Goal: Information Seeking & Learning: Compare options

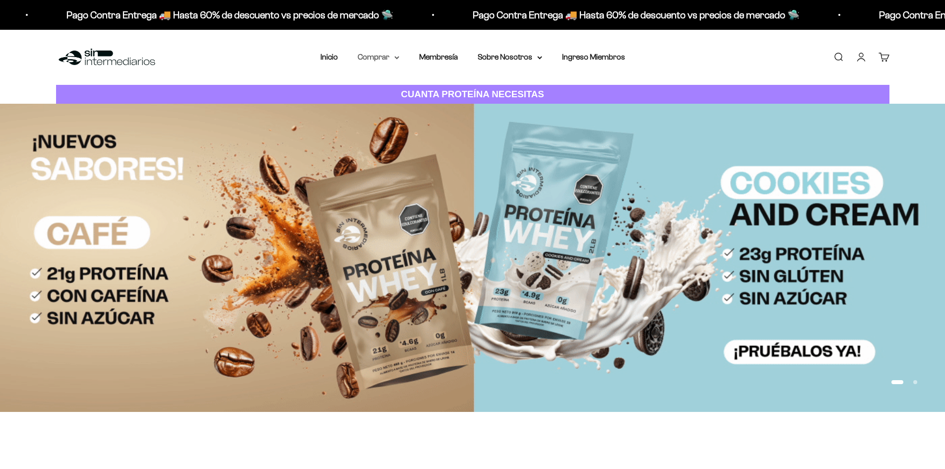
click at [394, 55] on summary "Comprar" at bounding box center [379, 57] width 42 height 13
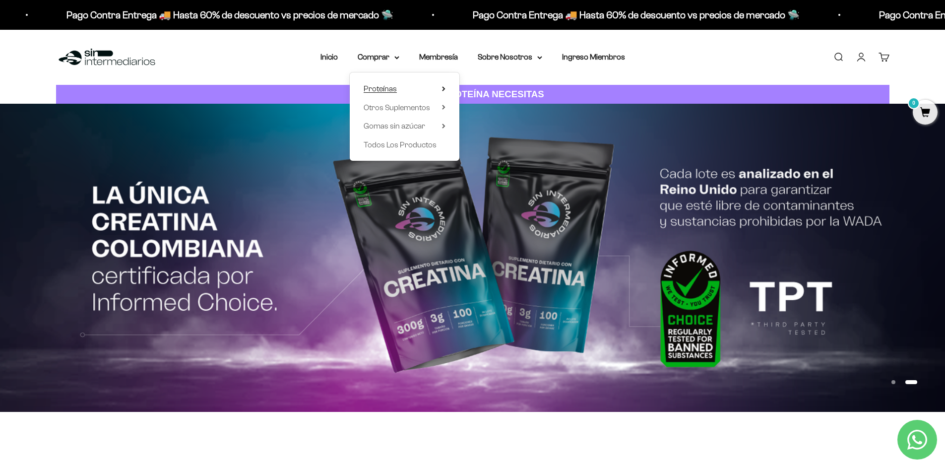
click at [434, 89] on summary "Proteínas" at bounding box center [405, 88] width 82 height 13
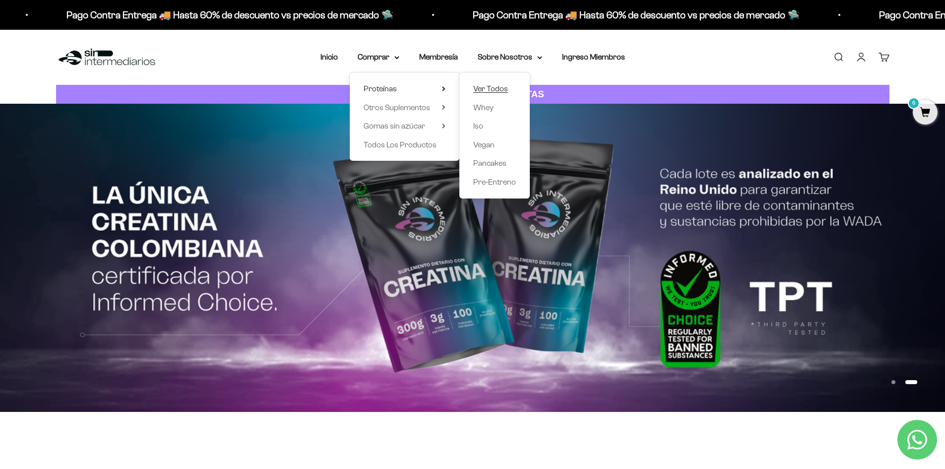
click at [505, 89] on span "Ver Todos" at bounding box center [490, 88] width 35 height 8
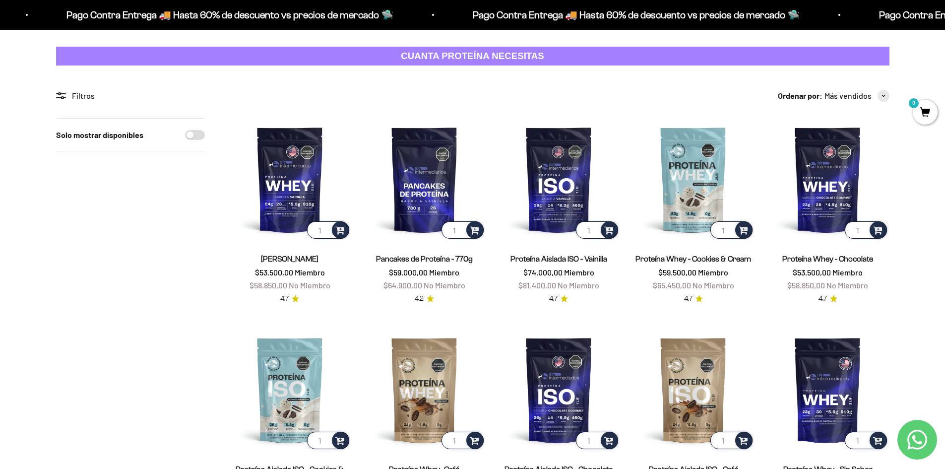
scroll to position [99, 0]
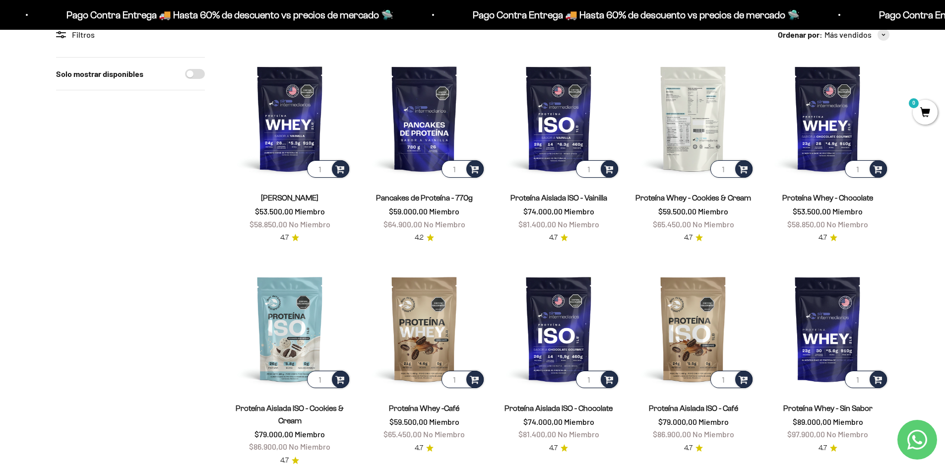
click at [689, 116] on img at bounding box center [693, 118] width 123 height 123
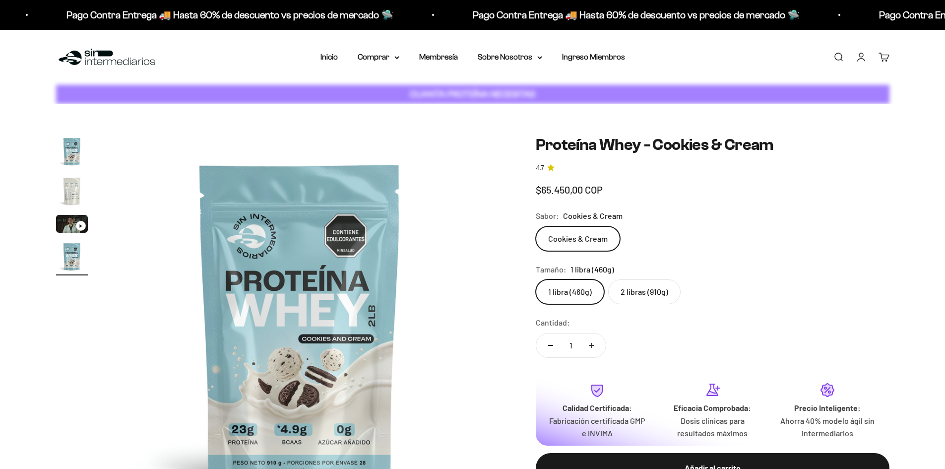
scroll to position [0, 1166]
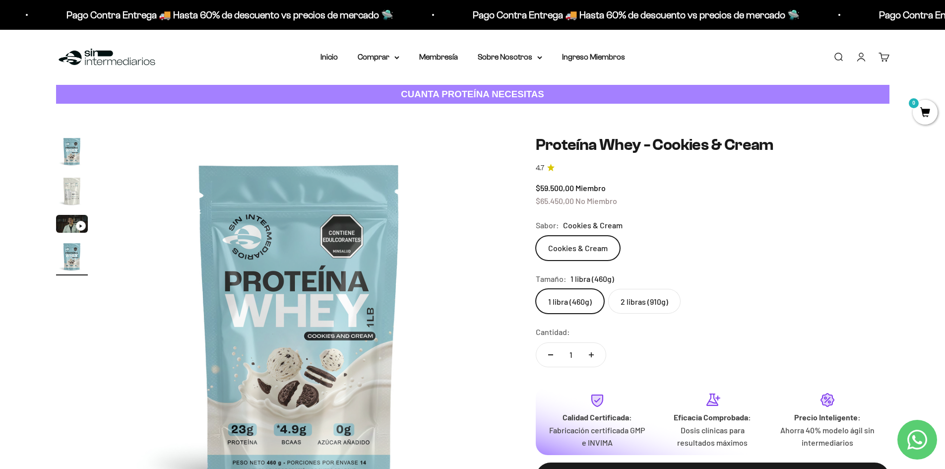
click at [67, 195] on img "Ir al artículo 2" at bounding box center [72, 191] width 32 height 32
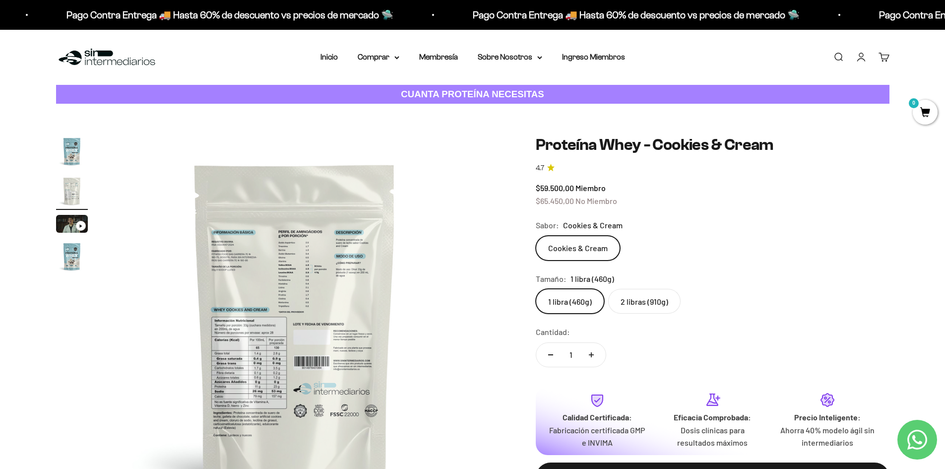
scroll to position [0, 388]
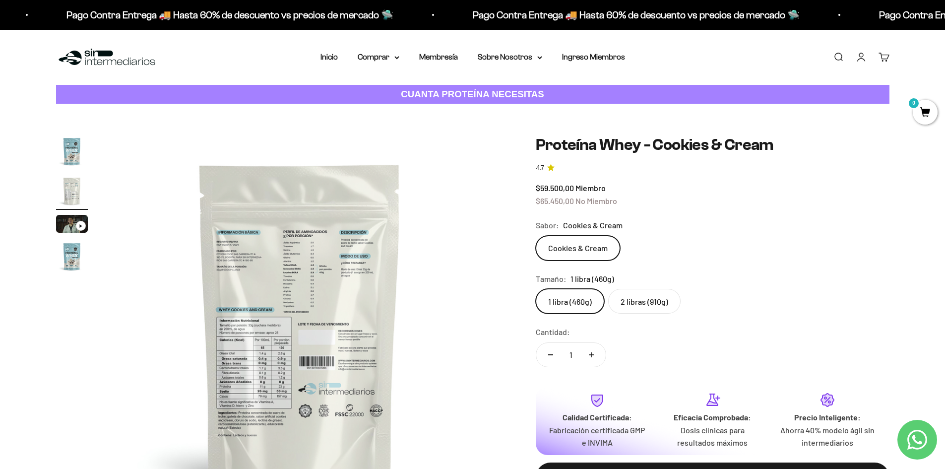
click at [274, 367] on img at bounding box center [300, 323] width 376 height 376
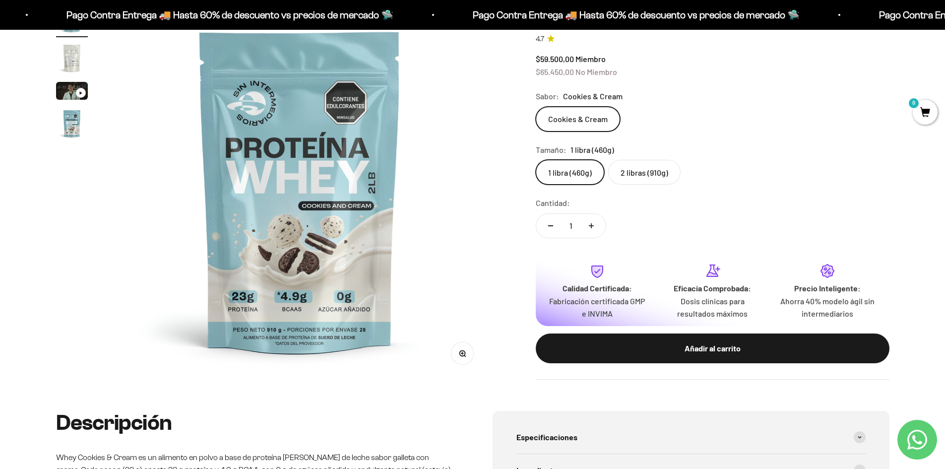
scroll to position [149, 0]
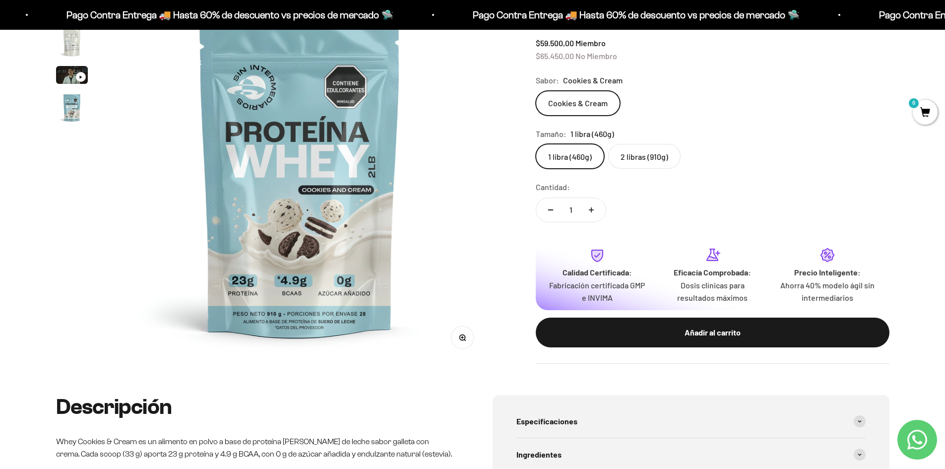
click at [73, 50] on img "Ir al artículo 2" at bounding box center [72, 42] width 32 height 32
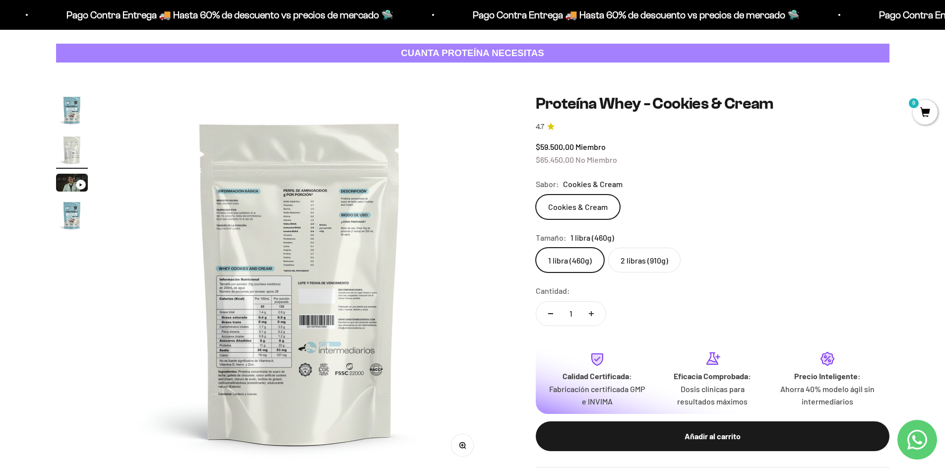
scroll to position [99, 0]
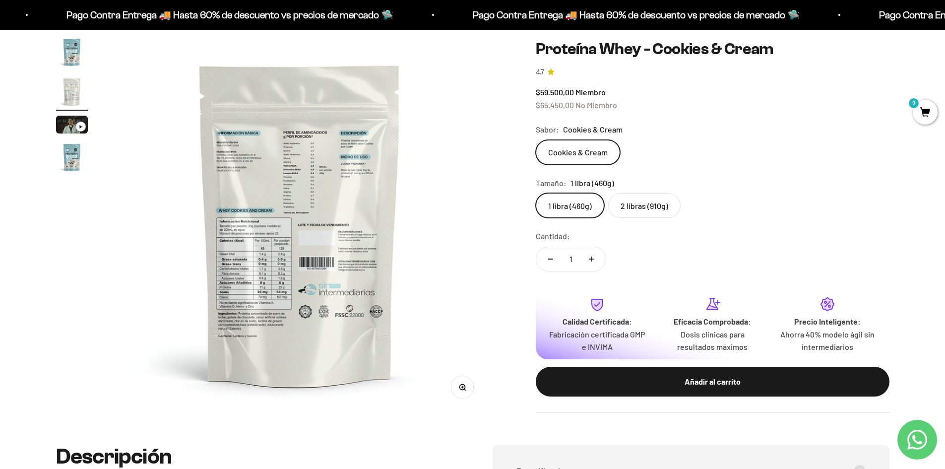
click at [460, 388] on icon "button" at bounding box center [462, 387] width 7 height 7
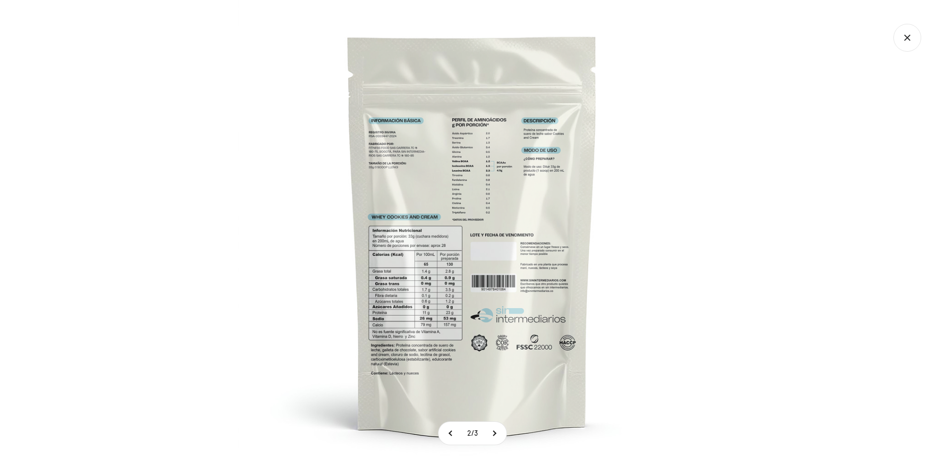
click at [431, 284] on img at bounding box center [472, 234] width 469 height 469
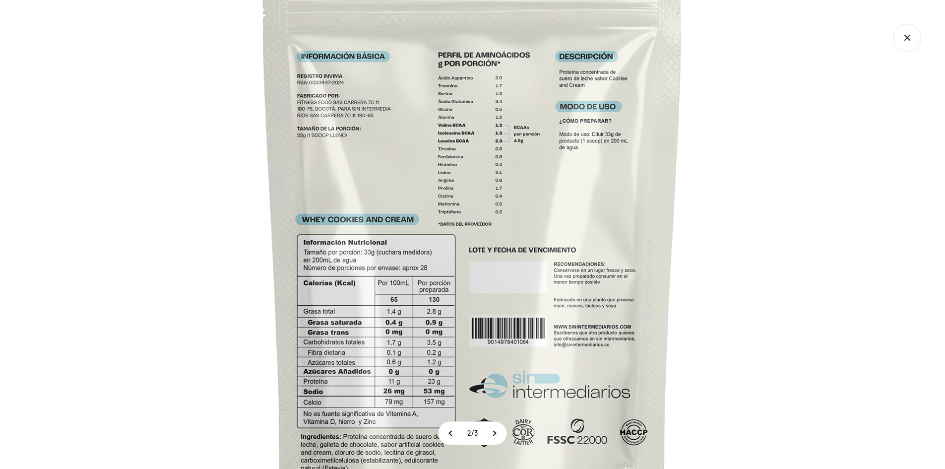
click at [909, 32] on icon "Cerrar galería" at bounding box center [907, 38] width 28 height 28
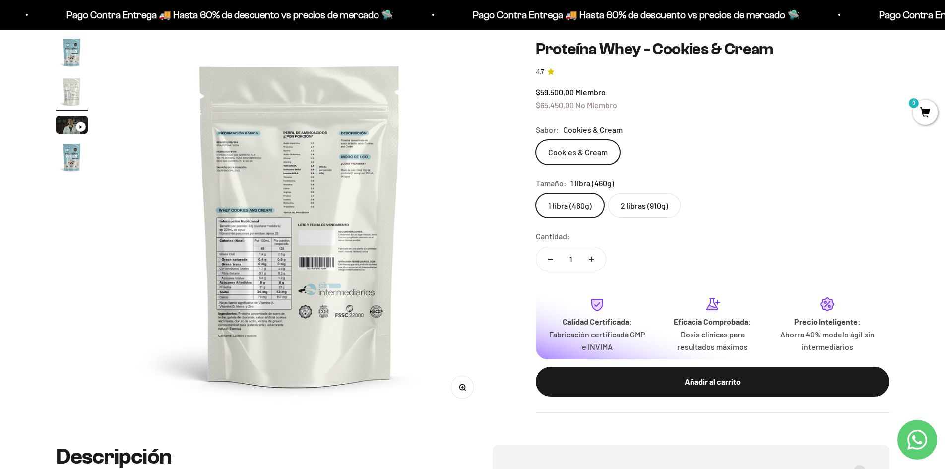
scroll to position [0, 0]
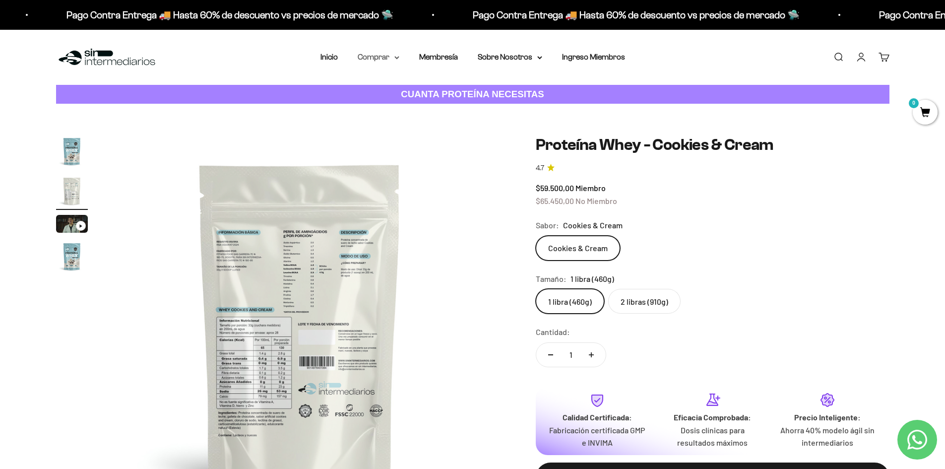
click at [394, 60] on summary "Comprar" at bounding box center [379, 57] width 42 height 13
click at [634, 307] on label "2 libras (910g)" at bounding box center [644, 301] width 72 height 25
click at [536, 289] on input "2 libras (910g)" at bounding box center [535, 288] width 0 height 0
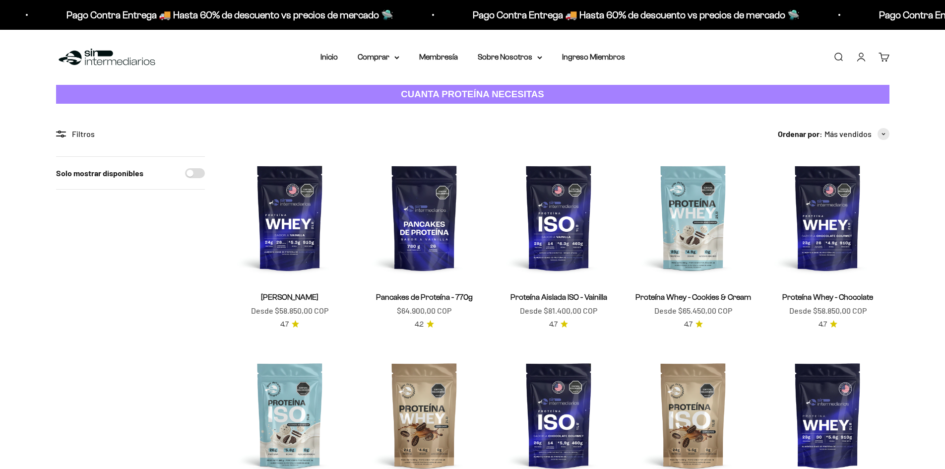
scroll to position [99, 0]
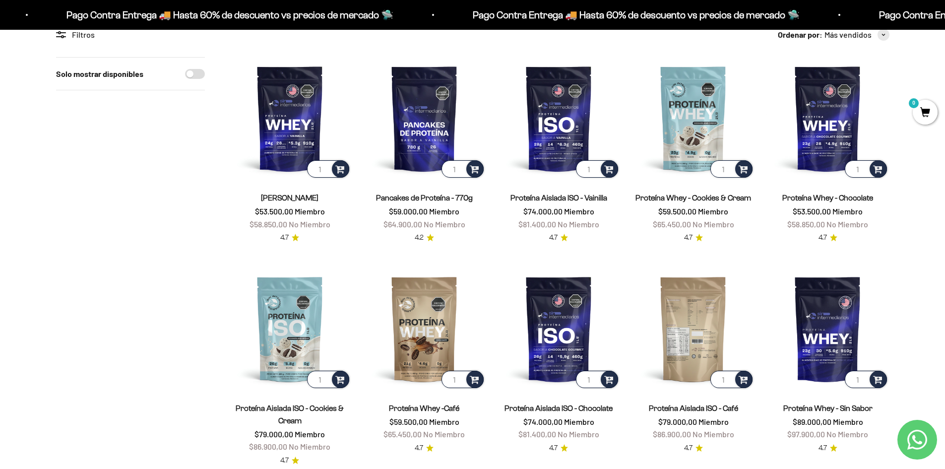
click at [697, 316] on img at bounding box center [693, 328] width 123 height 123
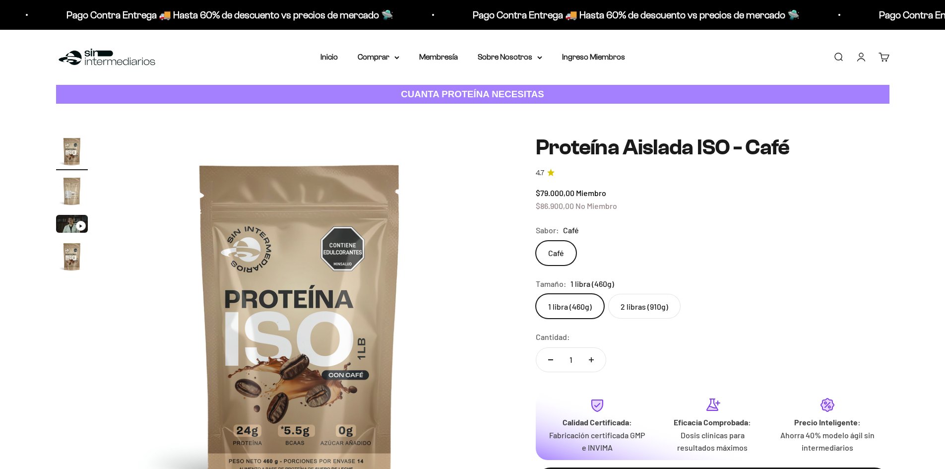
click at [70, 195] on img "Ir al artículo 2" at bounding box center [72, 191] width 32 height 32
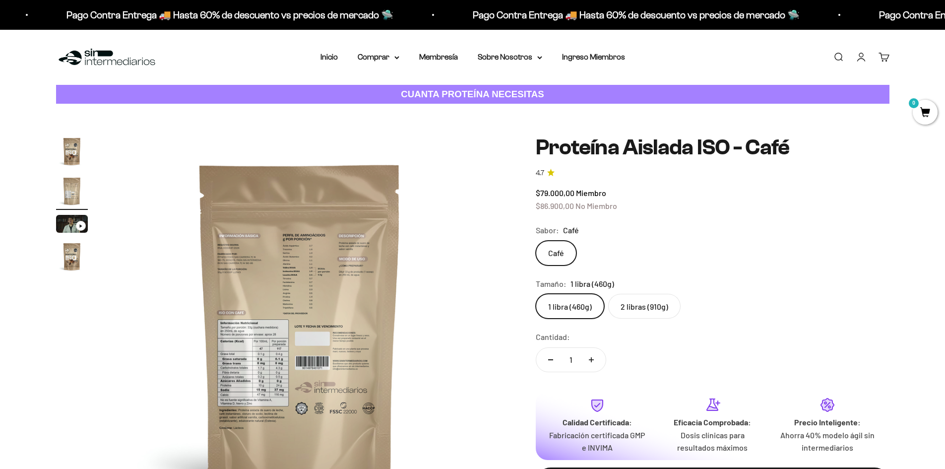
click at [316, 367] on img at bounding box center [300, 323] width 376 height 376
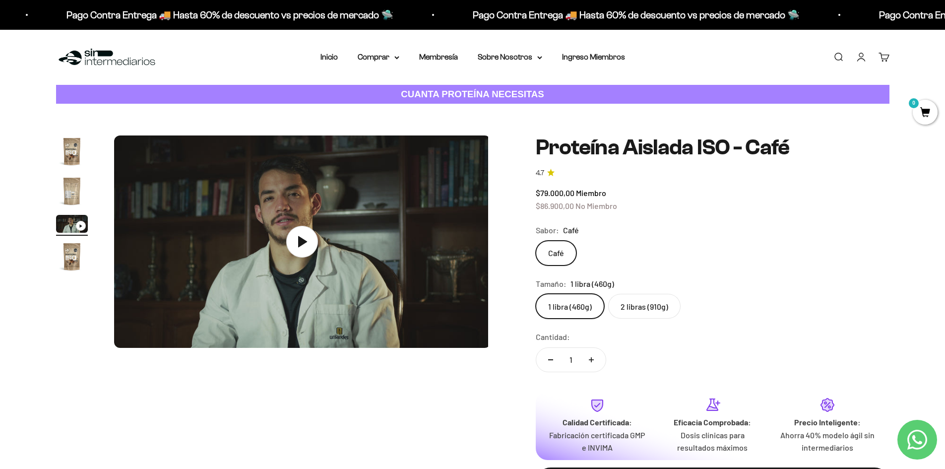
scroll to position [0, 777]
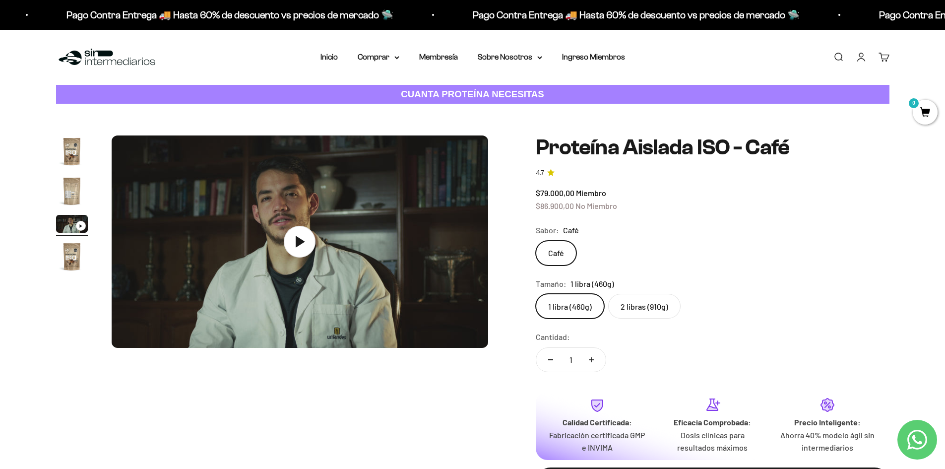
click at [68, 193] on img "Ir al artículo 2" at bounding box center [72, 191] width 32 height 32
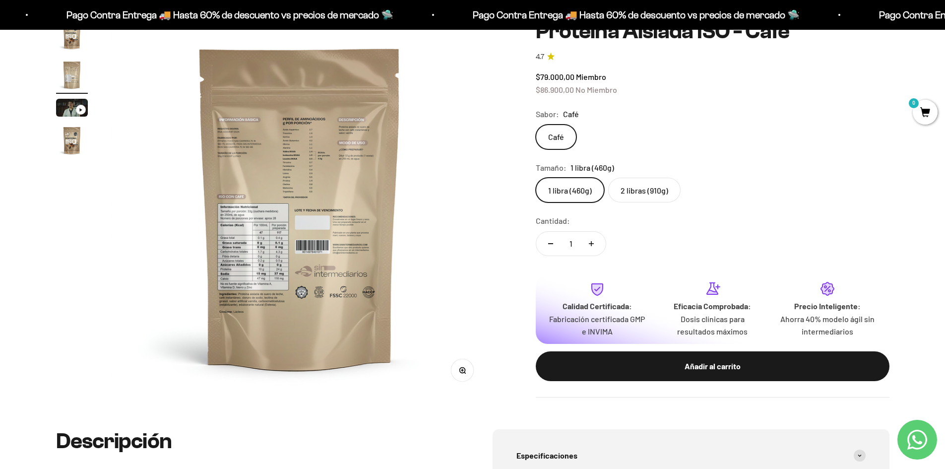
scroll to position [149, 0]
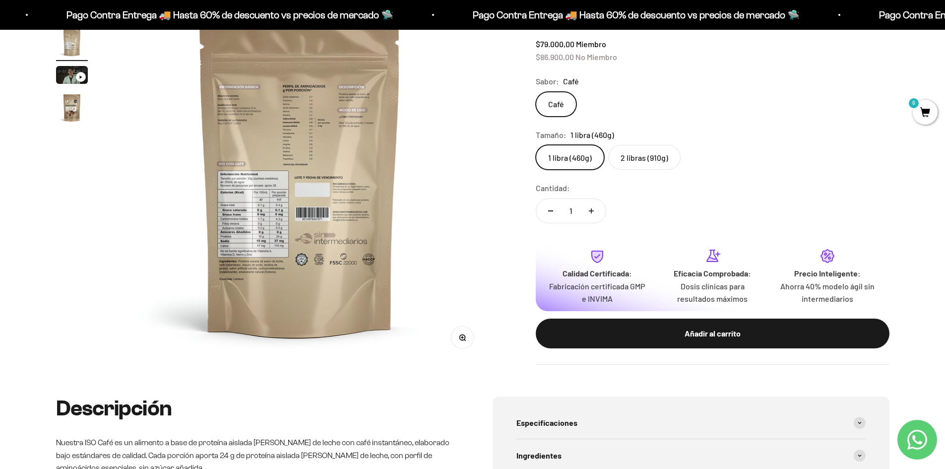
click at [462, 342] on button "Zoom" at bounding box center [462, 337] width 22 height 22
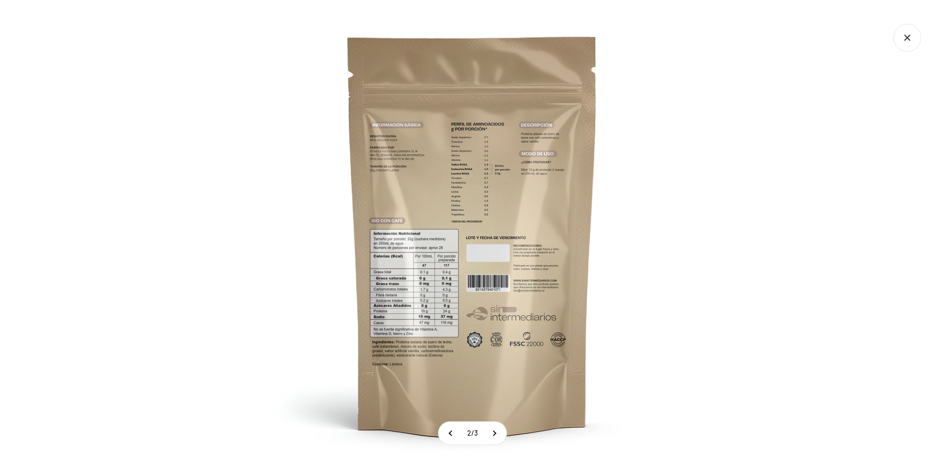
click at [416, 306] on img at bounding box center [472, 234] width 469 height 469
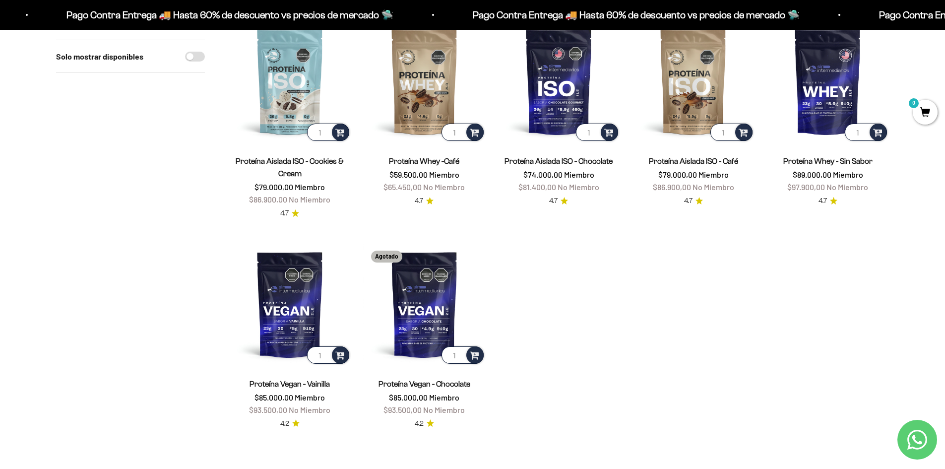
scroll to position [397, 0]
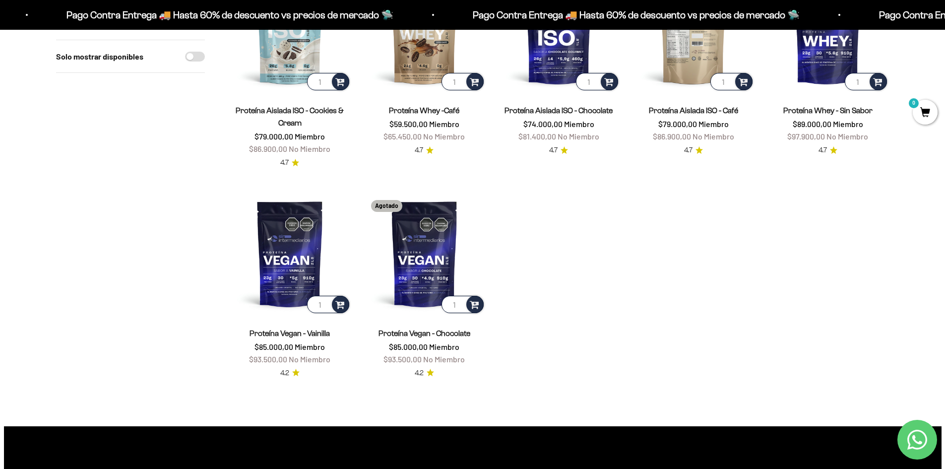
click at [712, 56] on img at bounding box center [693, 31] width 123 height 123
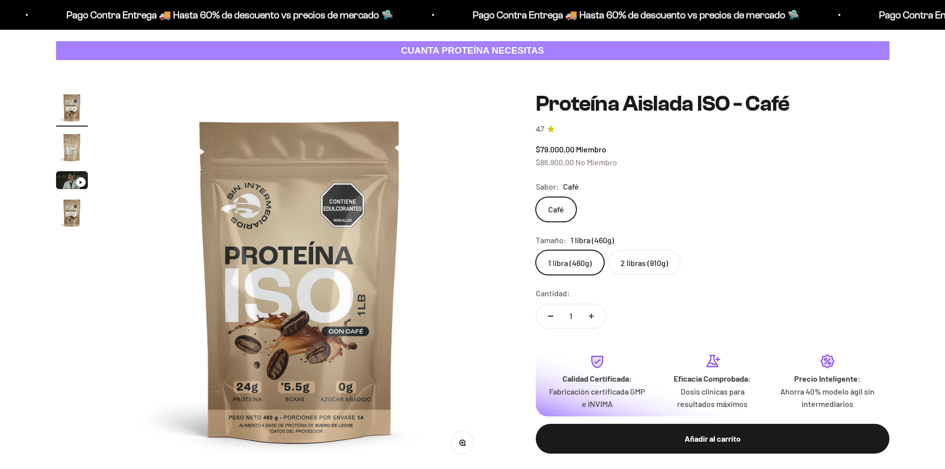
scroll to position [99, 0]
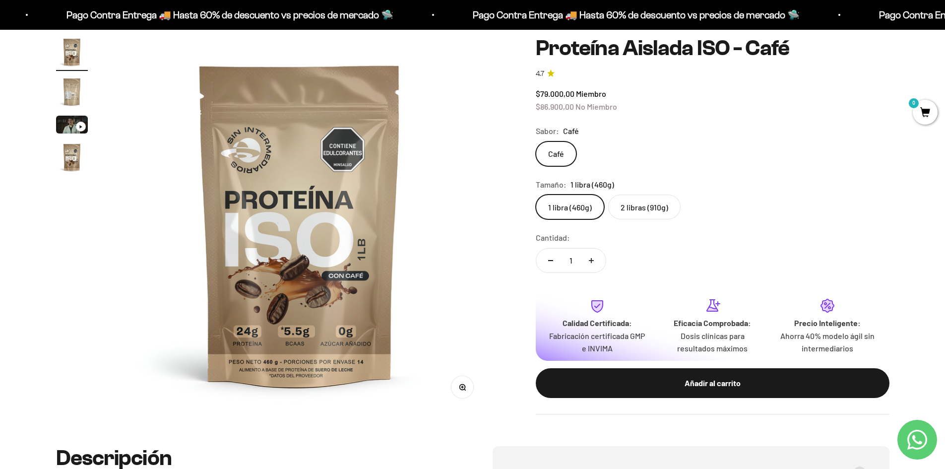
click at [61, 156] on img "Ir al artículo 4" at bounding box center [72, 157] width 32 height 32
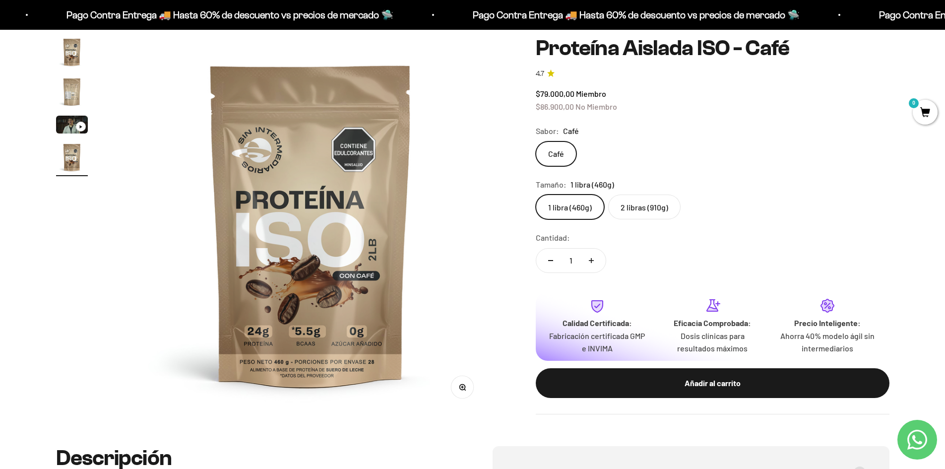
scroll to position [0, 1165]
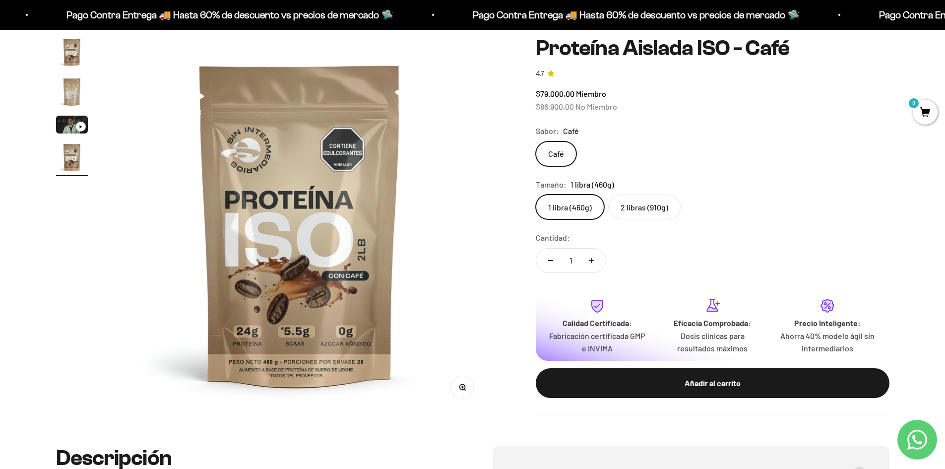
click at [69, 96] on img "Ir al artículo 2" at bounding box center [72, 92] width 32 height 32
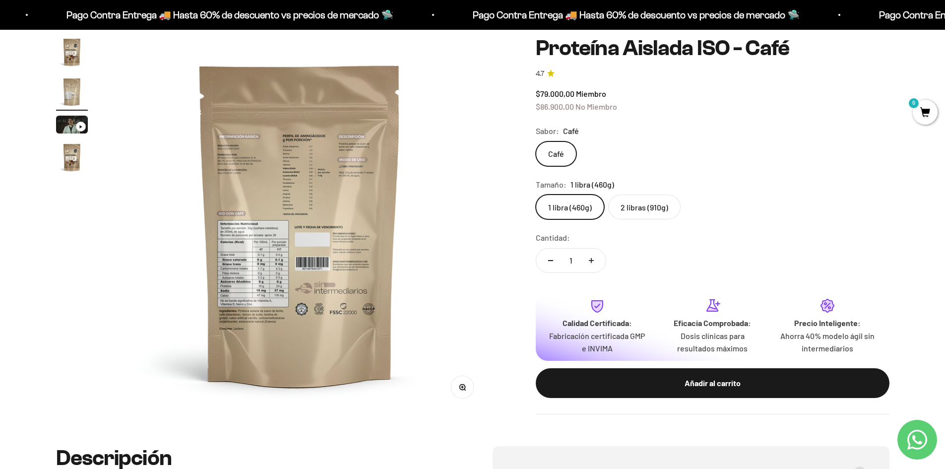
click at [259, 197] on img at bounding box center [300, 224] width 376 height 376
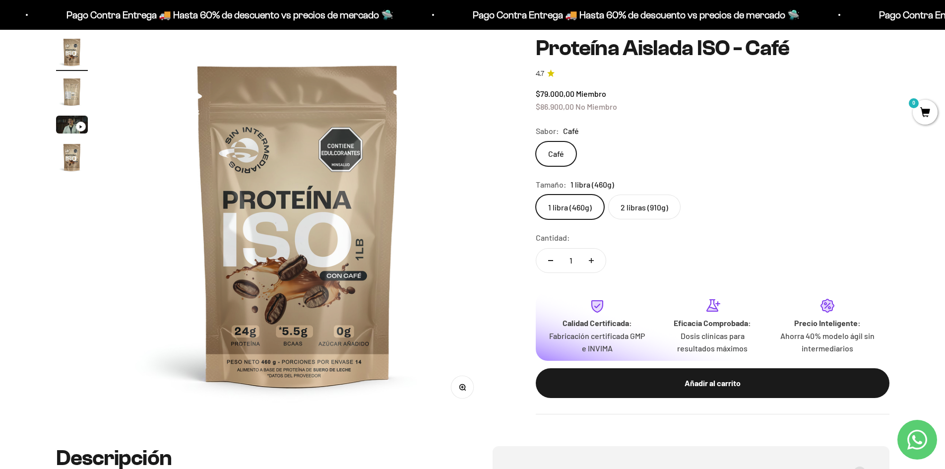
scroll to position [0, 0]
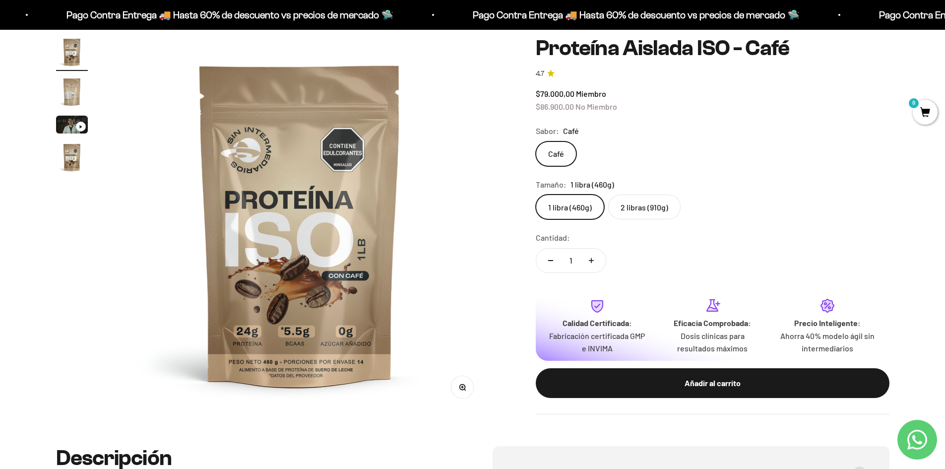
click at [71, 99] on img "Ir al artículo 2" at bounding box center [72, 92] width 32 height 32
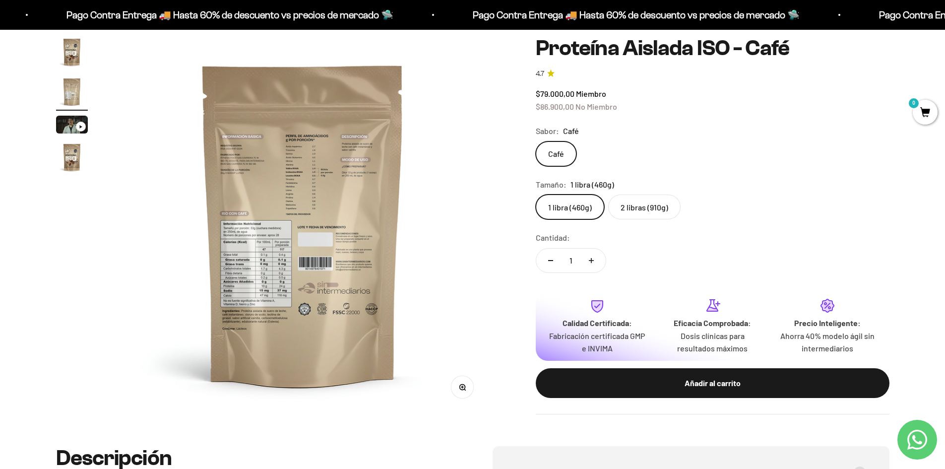
scroll to position [0, 388]
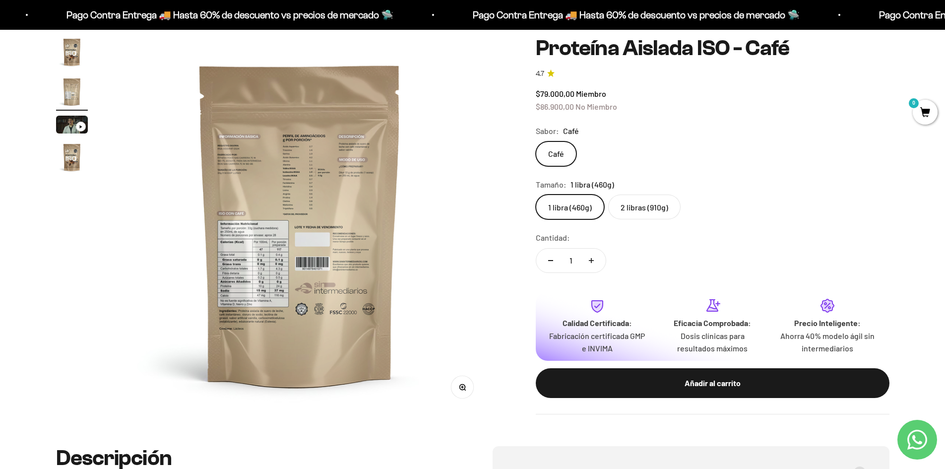
click at [465, 388] on icon "button" at bounding box center [462, 387] width 7 height 7
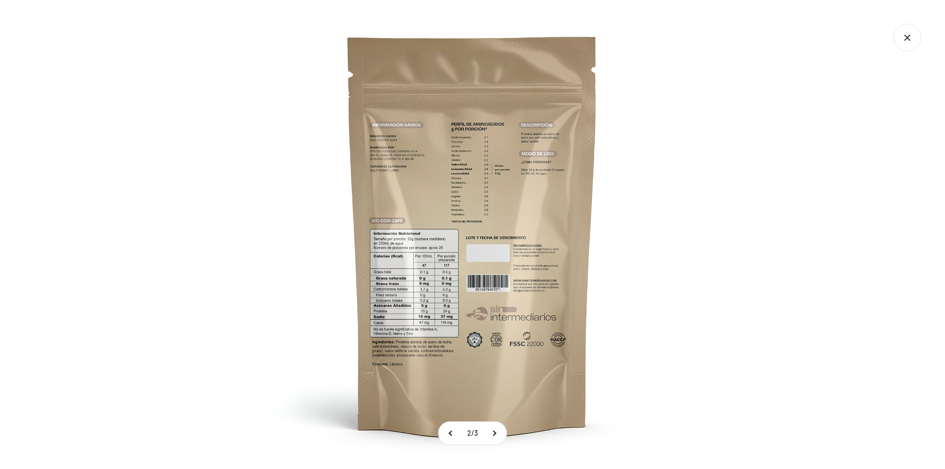
click at [446, 201] on img at bounding box center [472, 234] width 469 height 469
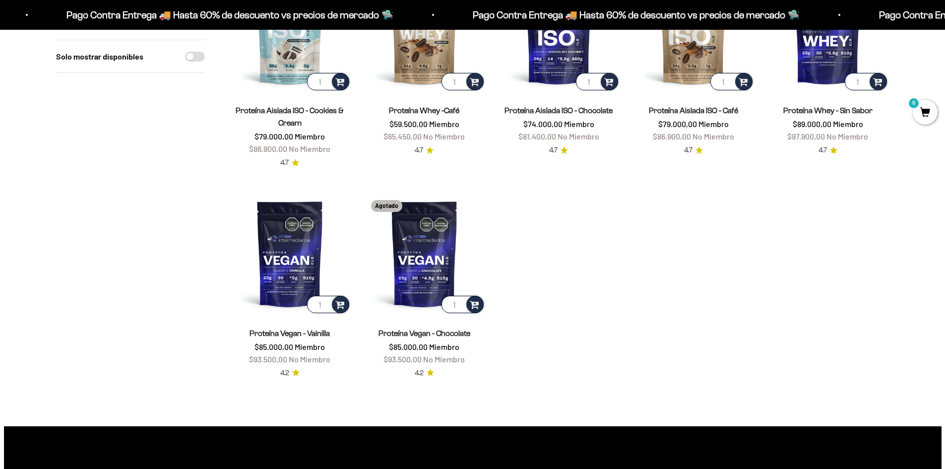
scroll to position [198, 0]
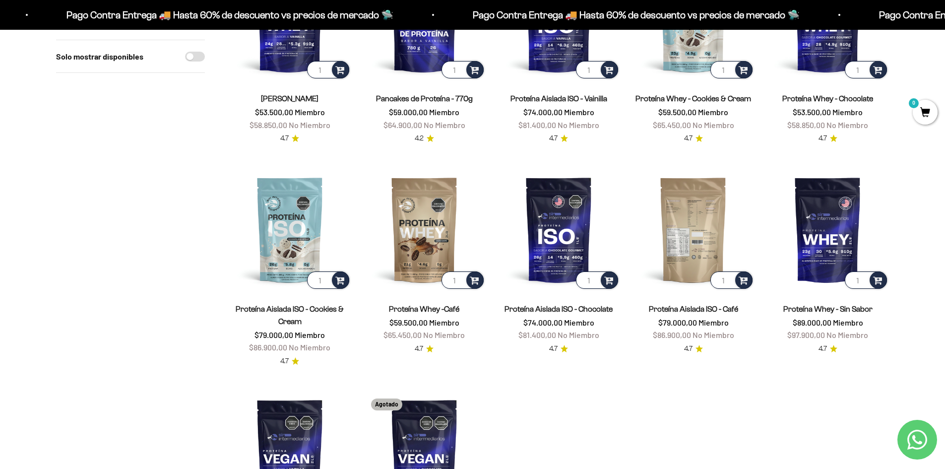
click at [695, 235] on img at bounding box center [693, 229] width 123 height 123
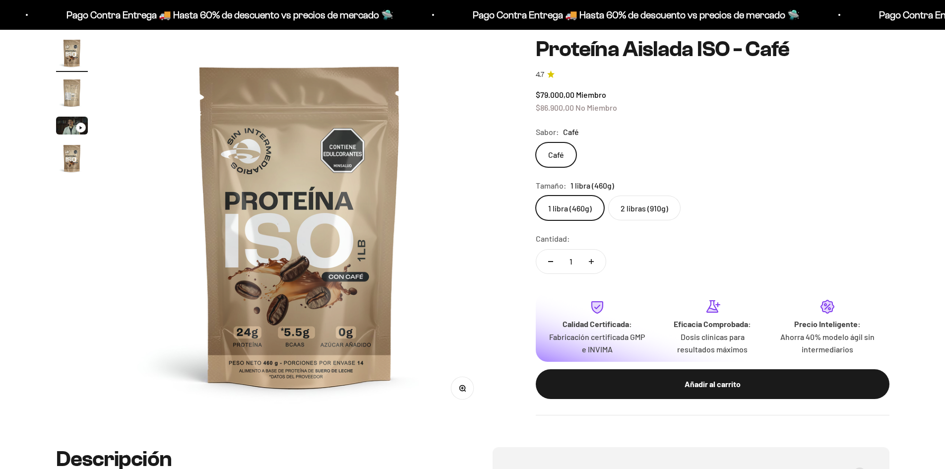
scroll to position [99, 0]
